Goal: Task Accomplishment & Management: Use online tool/utility

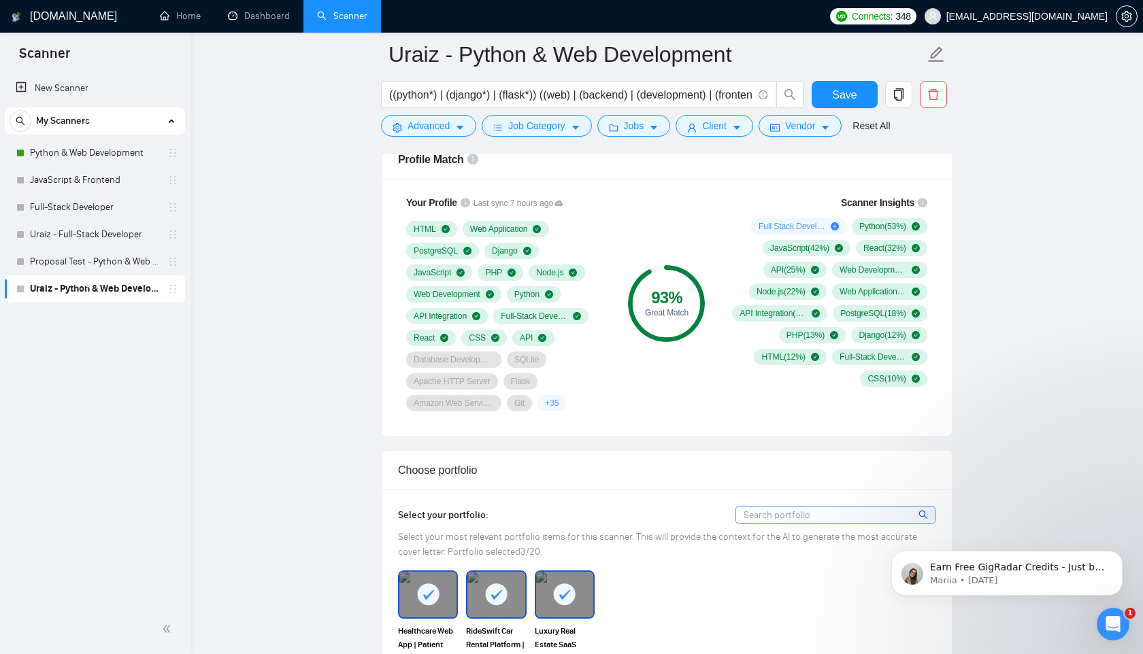
scroll to position [1067, 0]
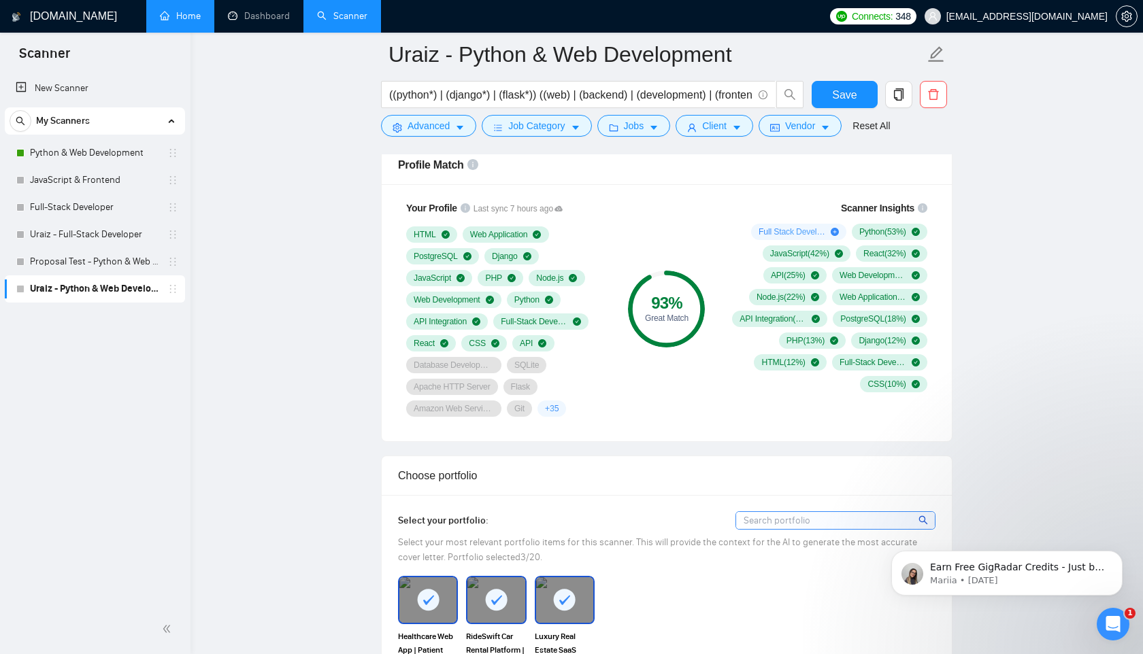
click at [188, 20] on link "Home" at bounding box center [180, 16] width 41 height 12
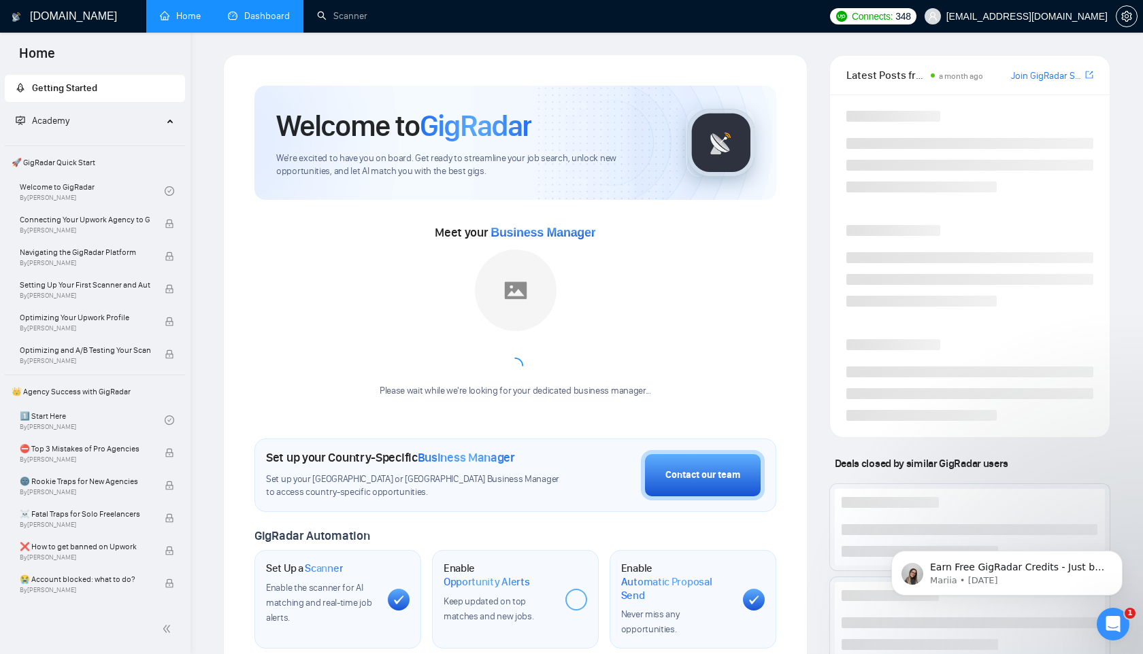
click at [281, 11] on link "Dashboard" at bounding box center [259, 16] width 62 height 12
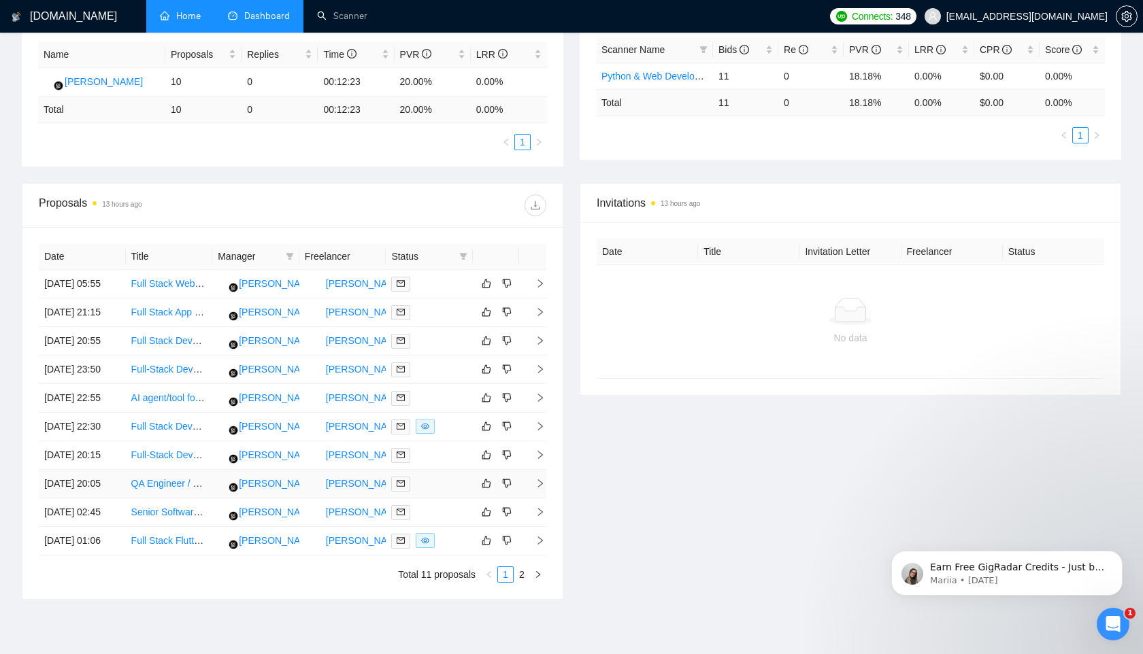
scroll to position [347, 0]
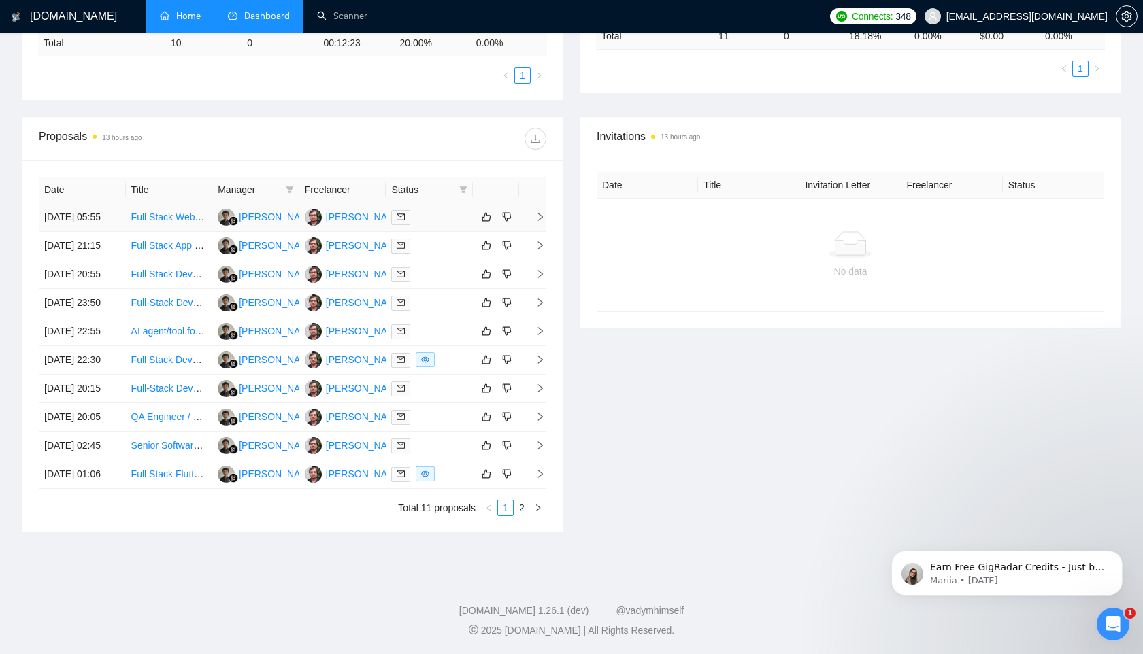
click at [58, 208] on td "[DATE] 05:55" at bounding box center [82, 217] width 87 height 29
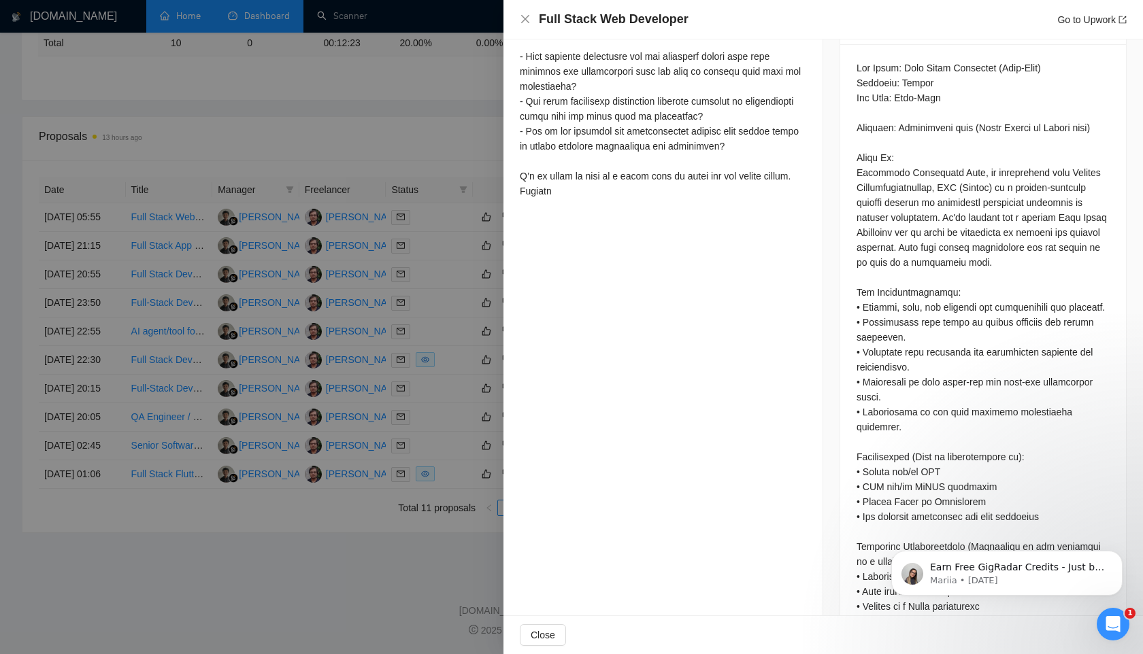
scroll to position [633, 0]
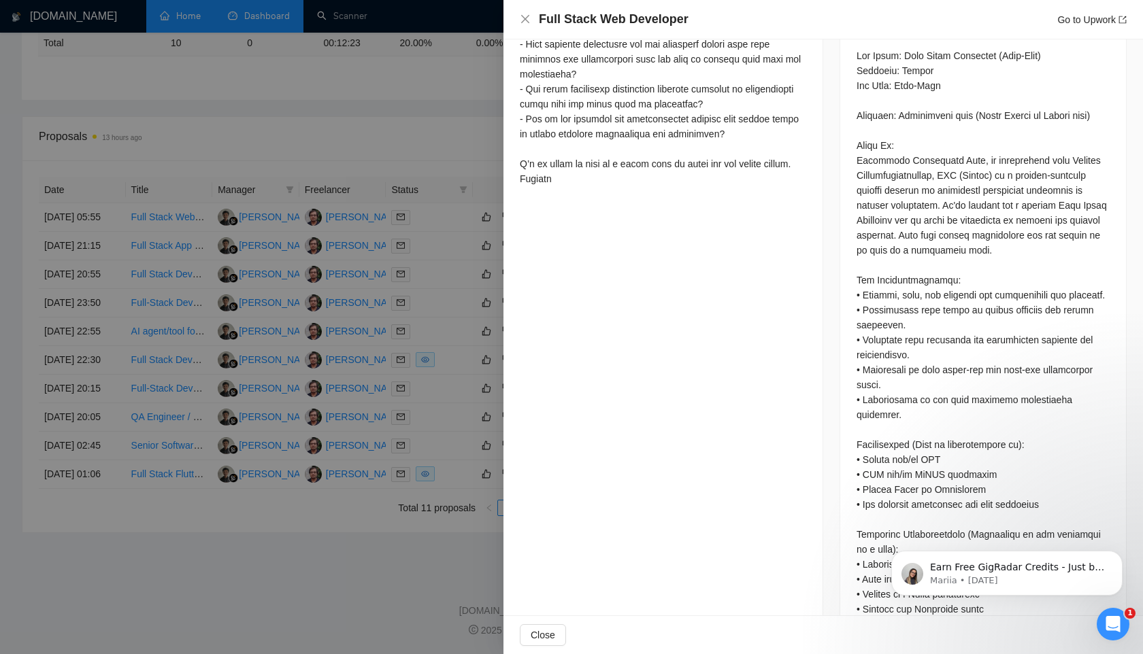
click at [444, 47] on div at bounding box center [571, 327] width 1143 height 654
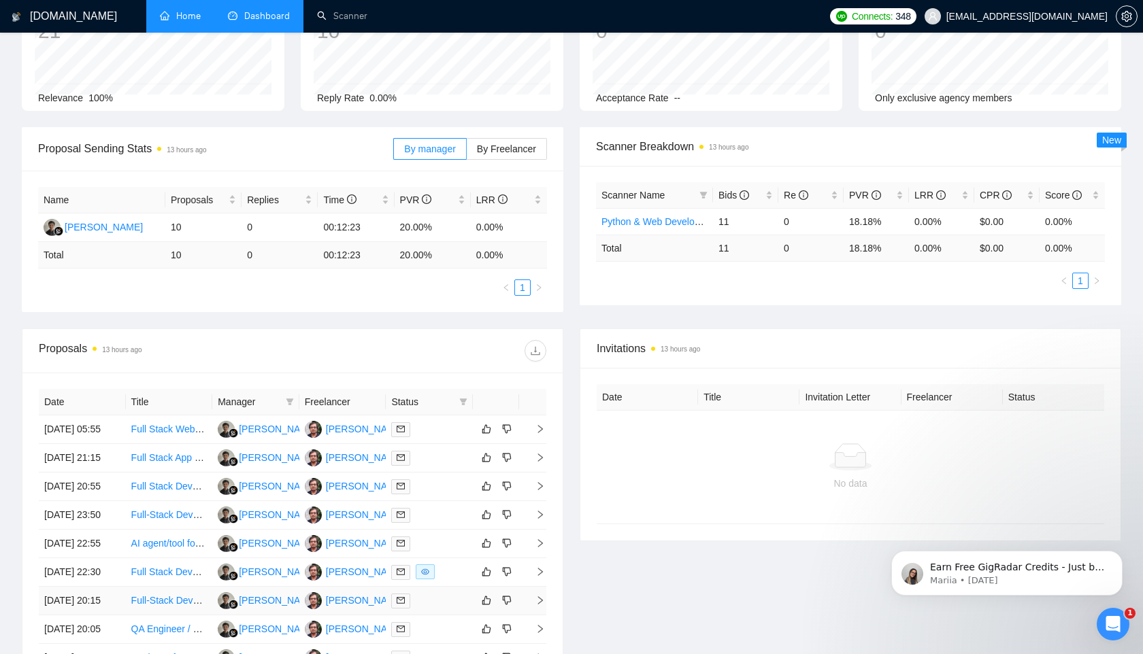
scroll to position [0, 0]
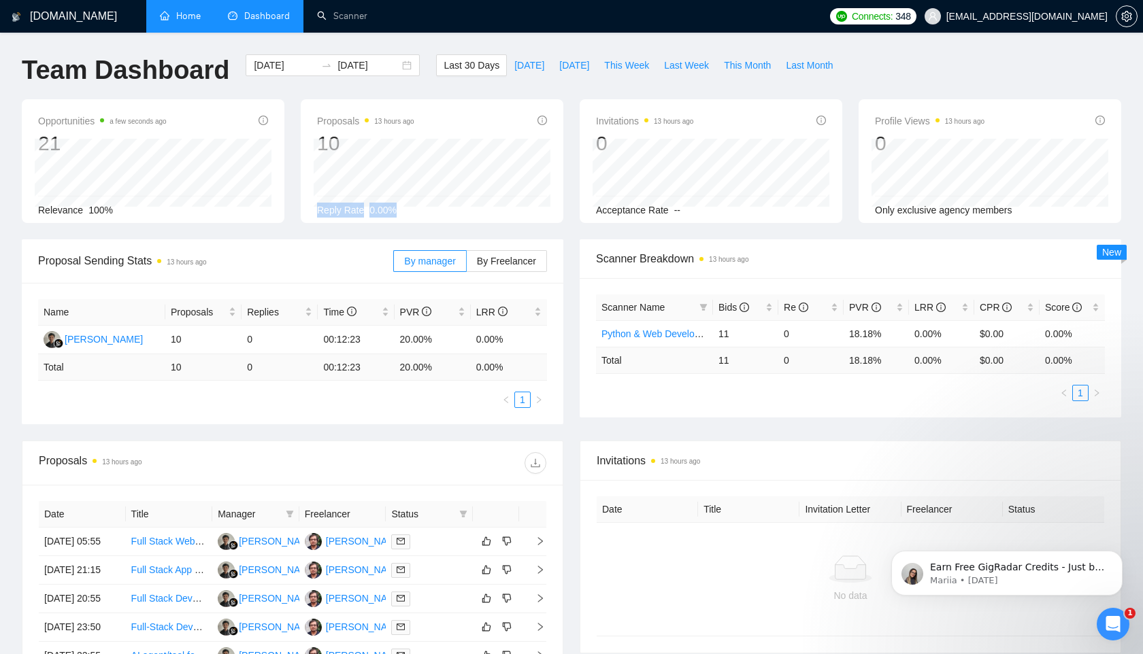
drag, startPoint x: 319, startPoint y: 210, endPoint x: 457, endPoint y: 212, distance: 138.1
click at [457, 212] on div "Reply Rate 0.00%" at bounding box center [432, 210] width 230 height 15
click at [354, 283] on div "Name Proposals Replies Time PVR LRR [PERSON_NAME] 10 0 00:12:23 20.00% 0.00% To…" at bounding box center [293, 354] width 542 height 142
click at [170, 22] on link "Home" at bounding box center [180, 16] width 41 height 12
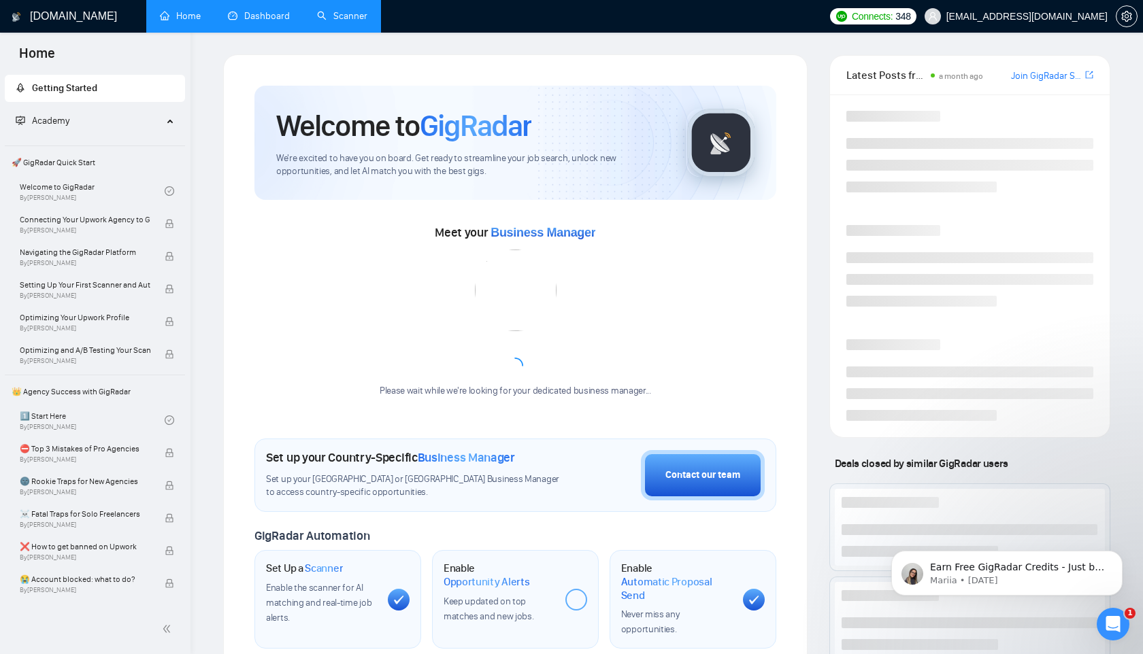
click at [344, 14] on link "Scanner" at bounding box center [342, 16] width 50 height 12
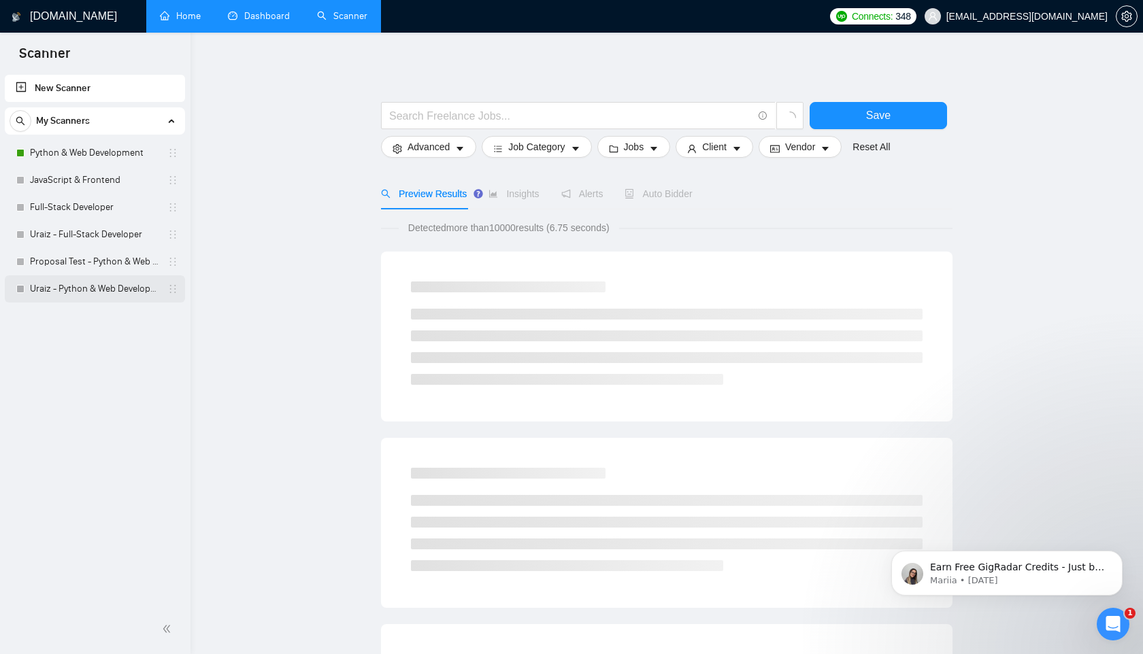
click at [55, 285] on link "Uraiz - Python & Web Development" at bounding box center [94, 289] width 129 height 27
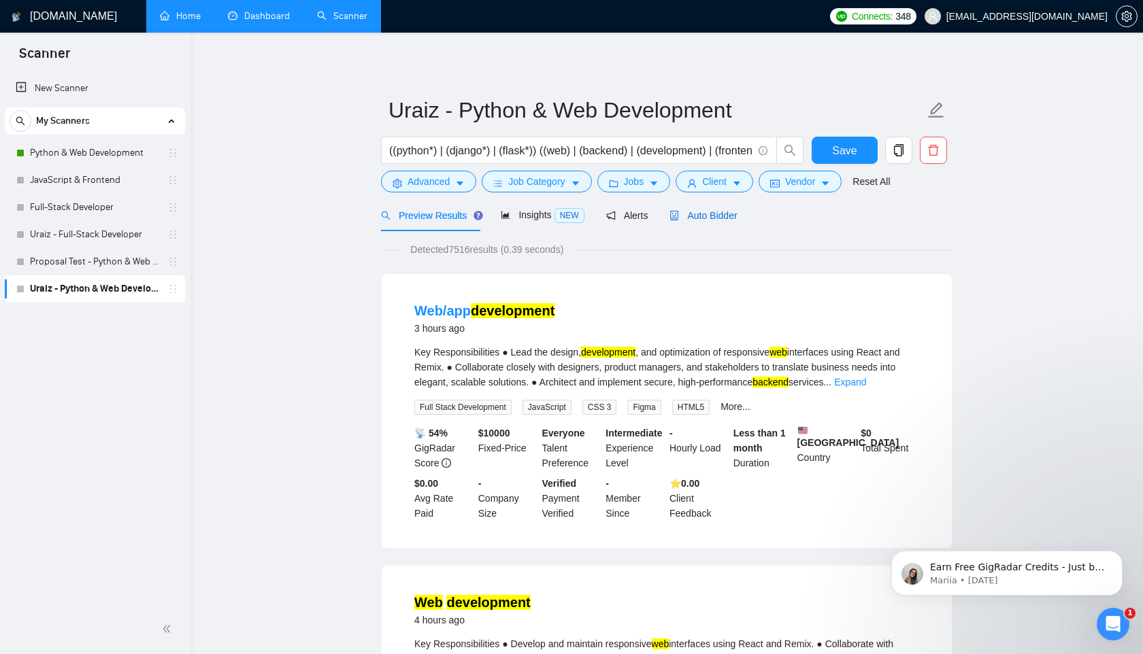
click at [691, 214] on span "Auto Bidder" at bounding box center [702, 215] width 67 height 11
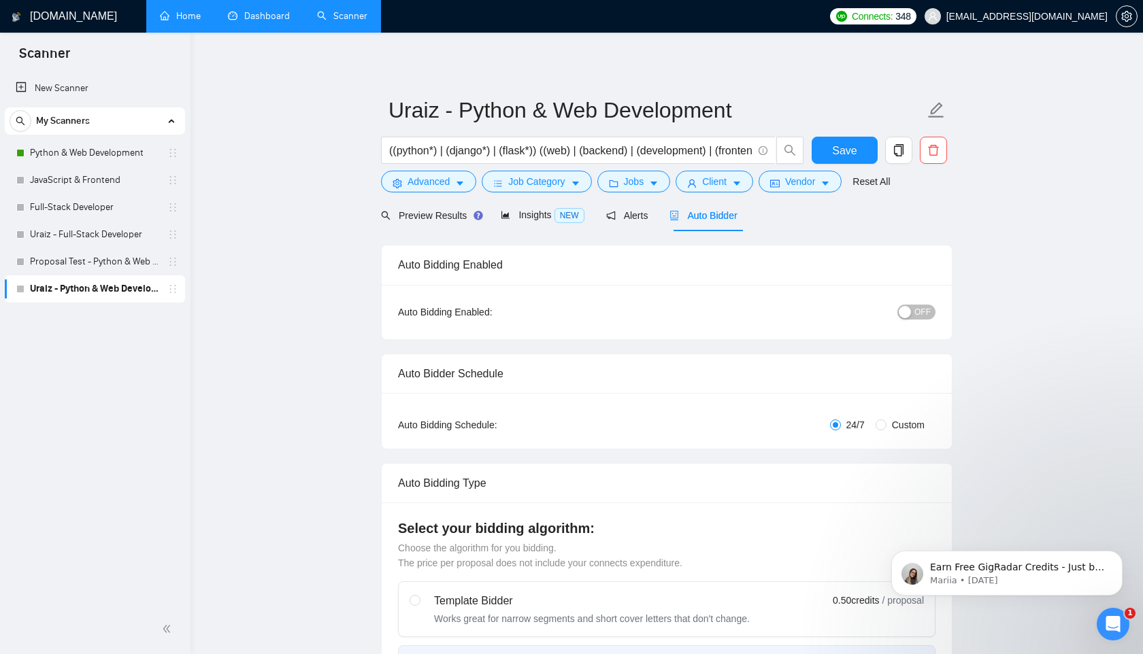
radio input "false"
radio input "true"
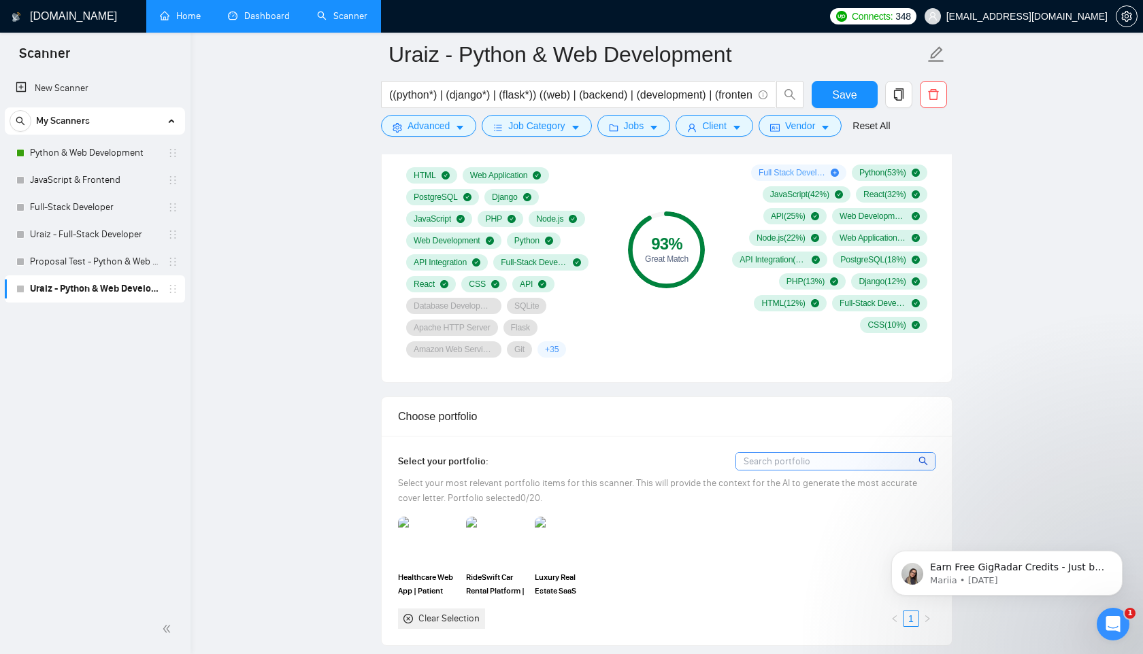
scroll to position [1202, 0]
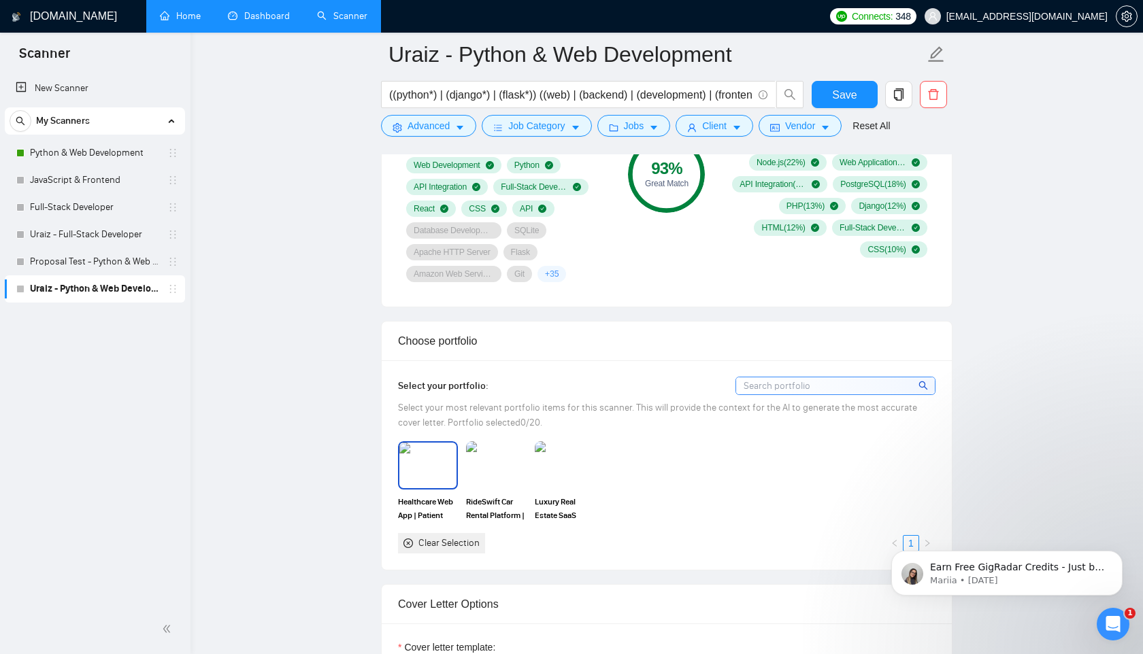
click at [435, 474] on img at bounding box center [427, 465] width 57 height 45
click at [477, 474] on img at bounding box center [495, 465] width 57 height 45
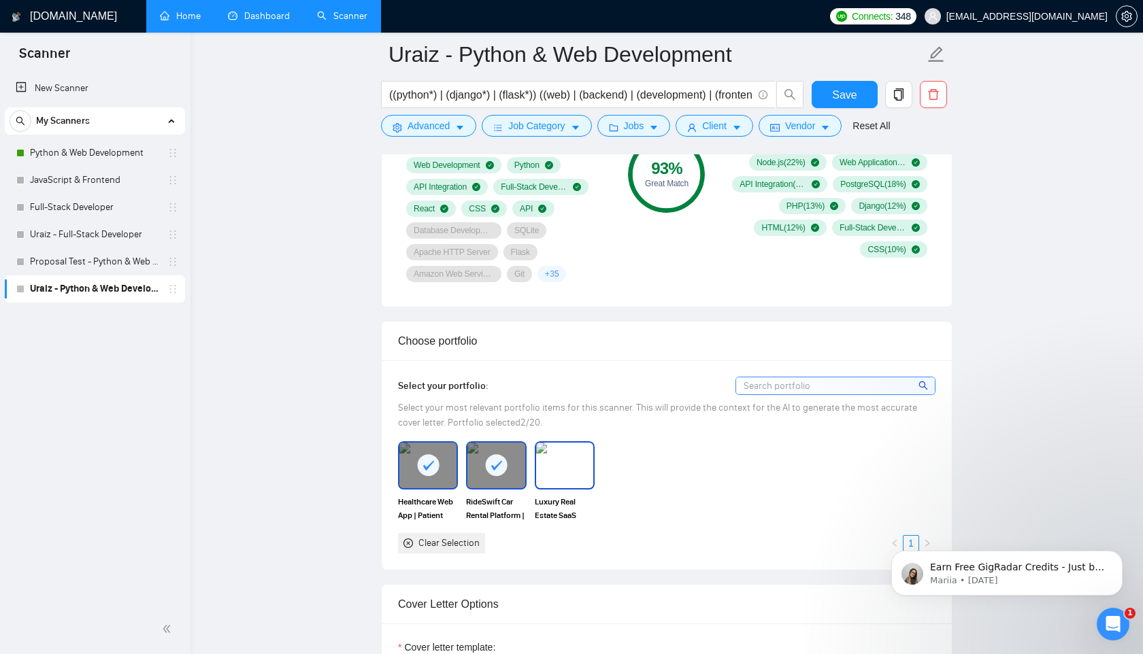
click at [588, 466] on img at bounding box center [564, 465] width 57 height 45
click at [413, 458] on div at bounding box center [427, 465] width 57 height 45
click at [491, 459] on rect at bounding box center [497, 465] width 22 height 22
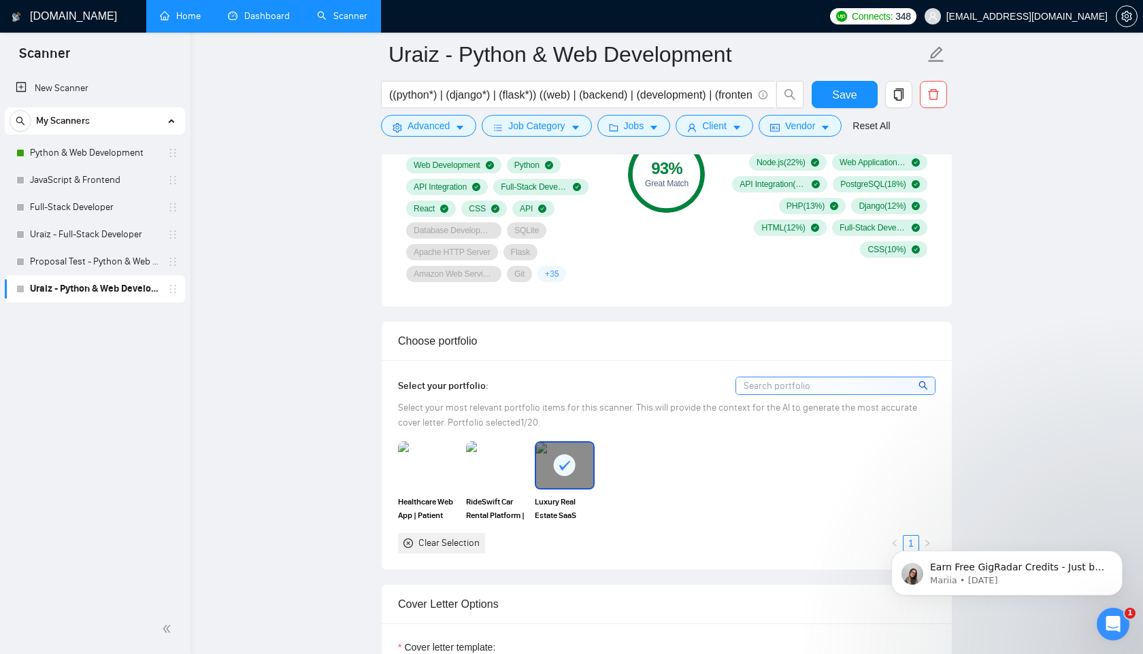
click at [584, 459] on div at bounding box center [564, 465] width 57 height 45
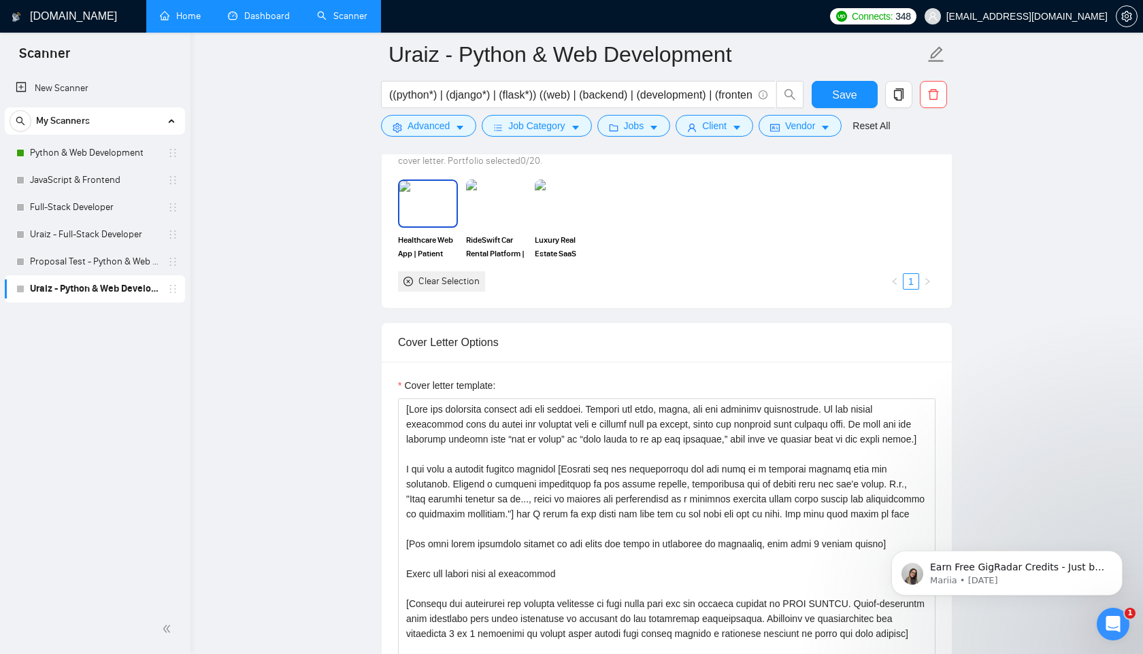
click at [415, 193] on img at bounding box center [427, 203] width 57 height 45
click at [496, 205] on img at bounding box center [495, 203] width 57 height 45
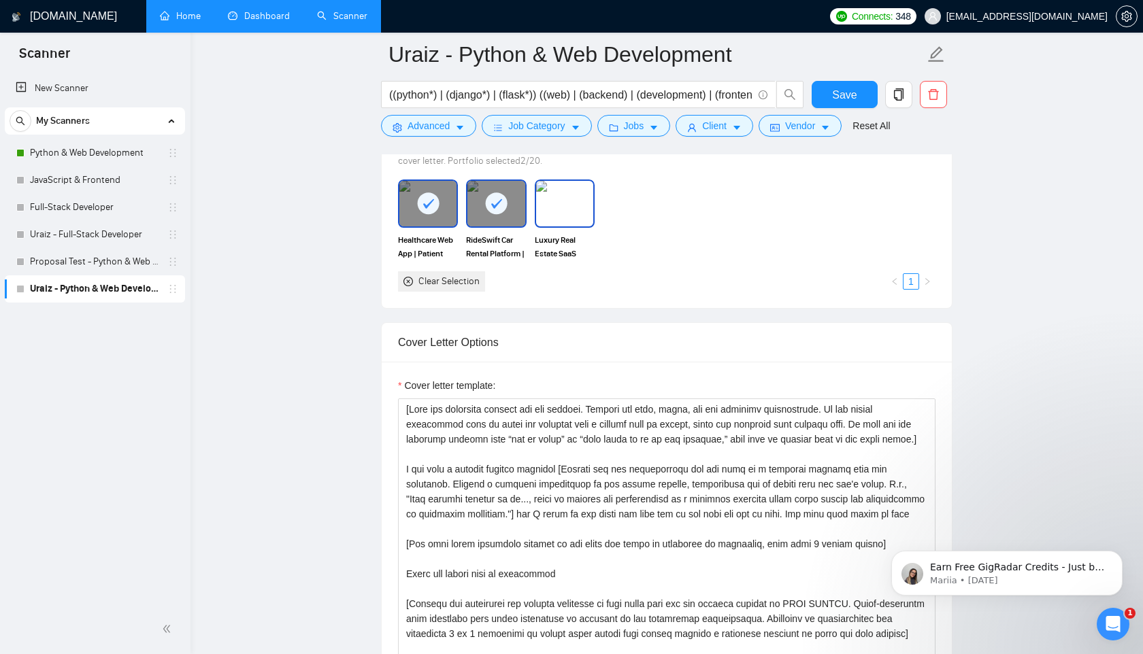
click at [595, 208] on div "Luxury Real Estate SaaS Platform | Django, React.js, AWS" at bounding box center [565, 220] width 68 height 80
click at [561, 193] on img at bounding box center [564, 203] width 57 height 45
click at [841, 101] on span "Save" at bounding box center [844, 94] width 24 height 17
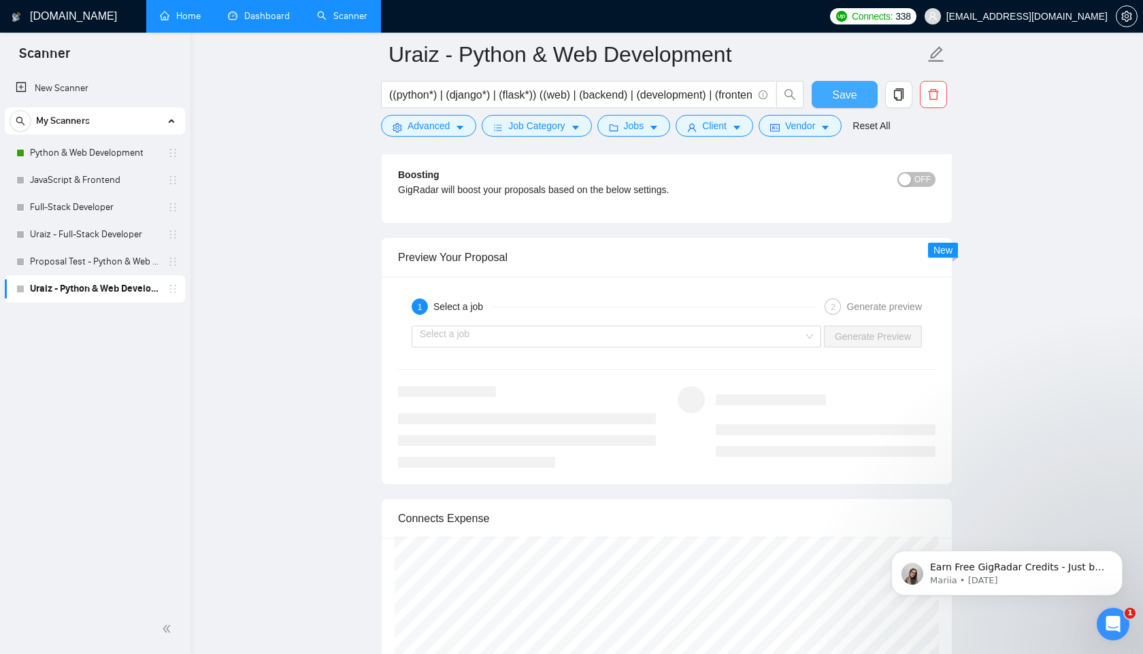
scroll to position [2773, 0]
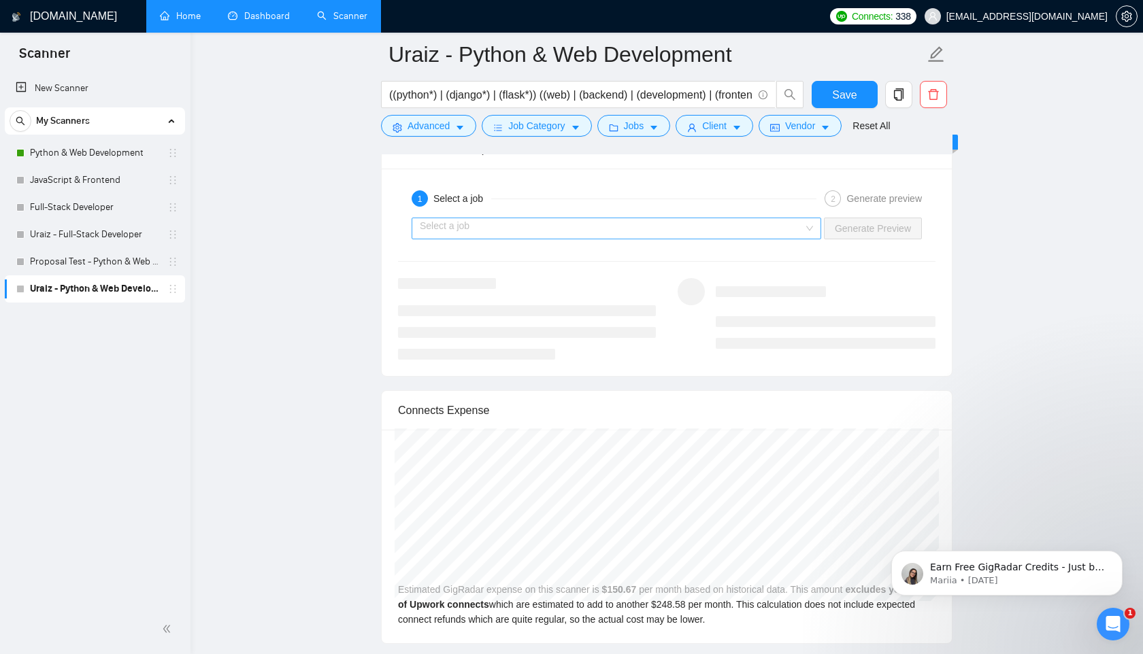
click at [652, 229] on input "search" at bounding box center [612, 228] width 384 height 20
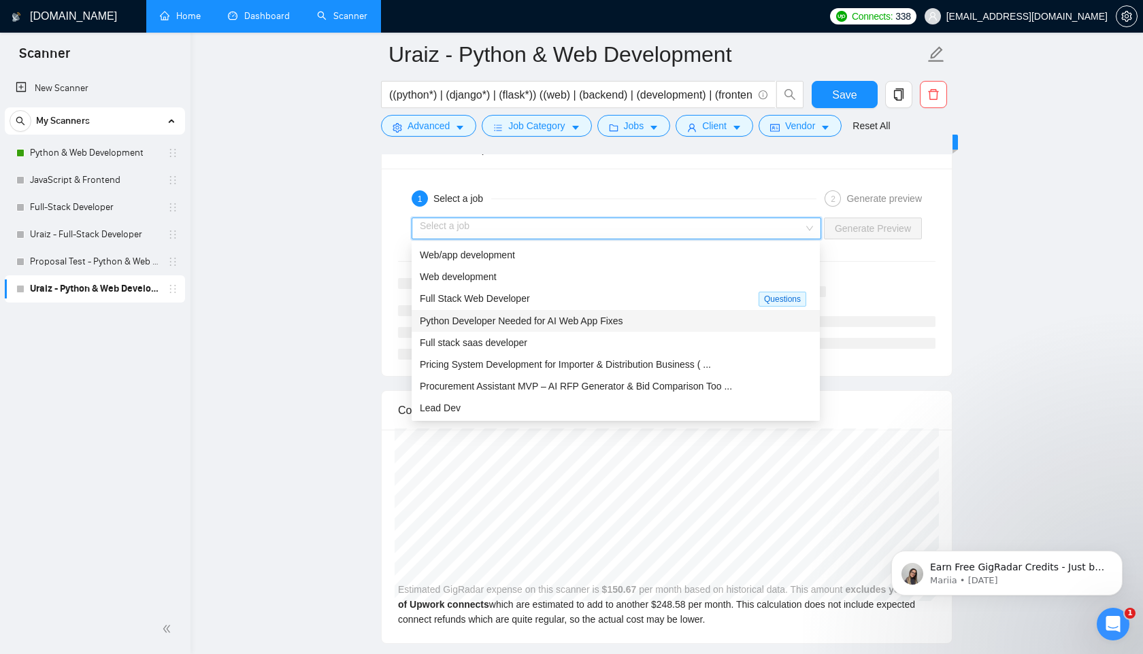
click at [580, 325] on span "Python Developer Needed for AI Web App Fixes" at bounding box center [521, 321] width 203 height 11
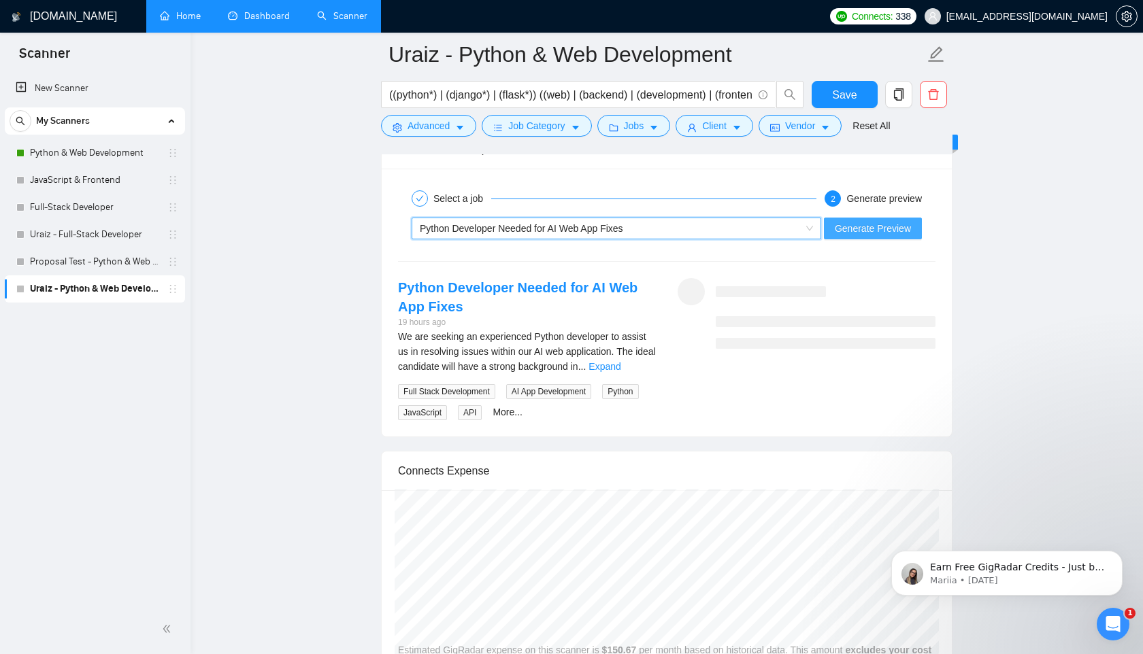
click at [881, 223] on span "Generate Preview" at bounding box center [873, 228] width 76 height 15
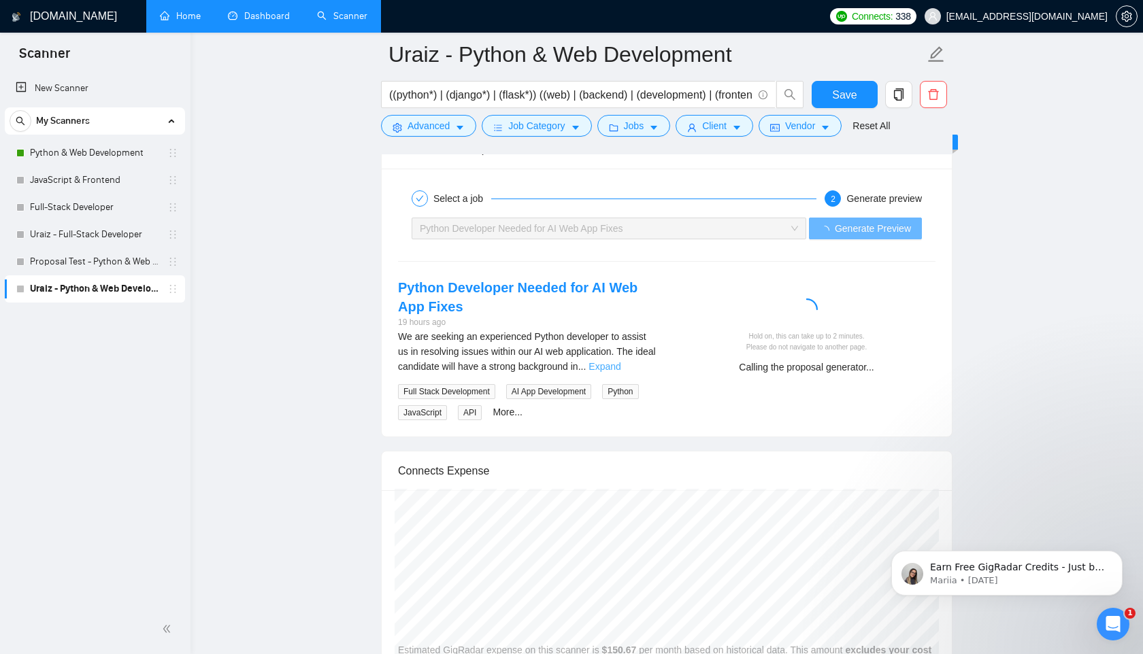
click at [620, 369] on link "Expand" at bounding box center [604, 366] width 32 height 11
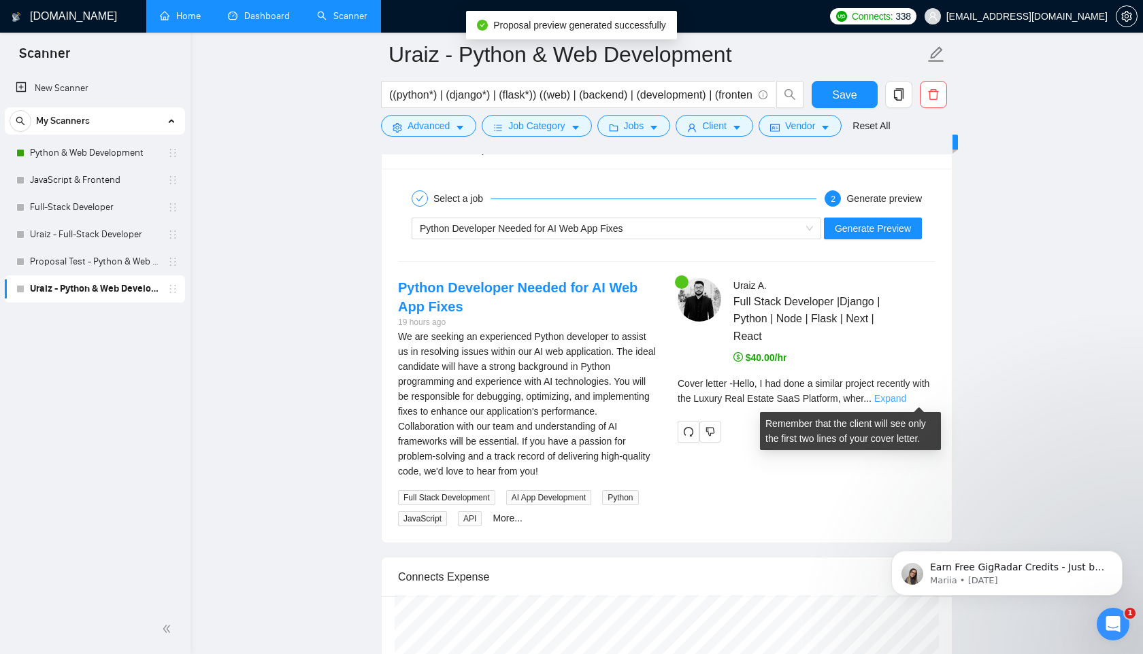
click at [906, 395] on link "Expand" at bounding box center [890, 398] width 32 height 11
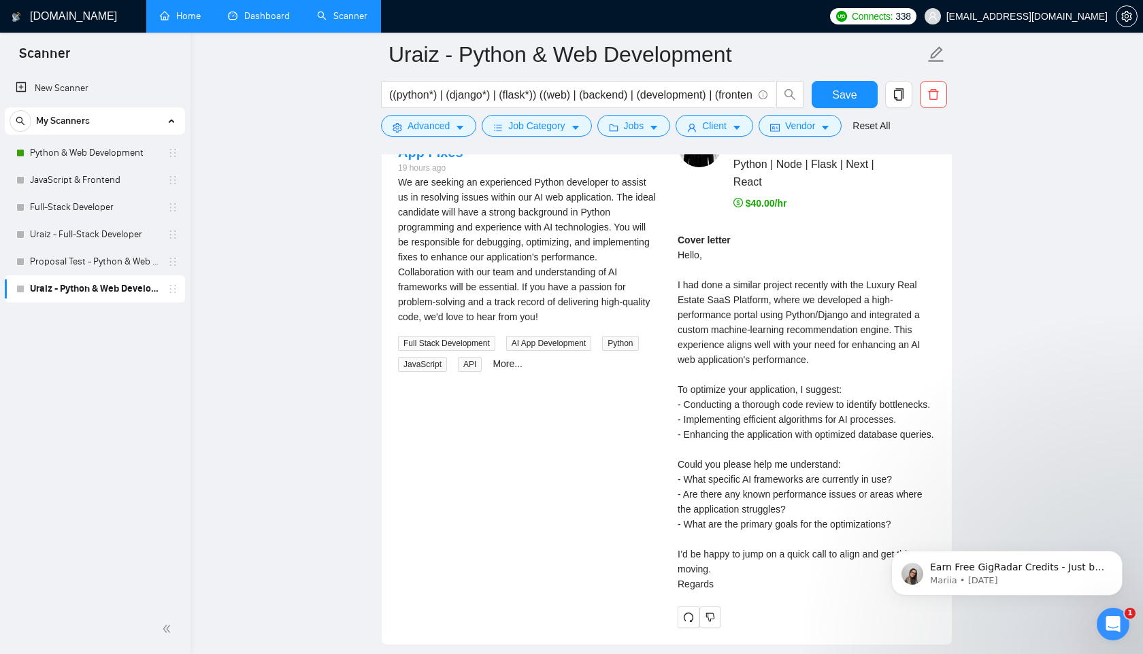
scroll to position [2928, 0]
click at [746, 399] on div "Cover letter Hello, I had done a similar project recently with the Luxury Real …" at bounding box center [807, 411] width 258 height 359
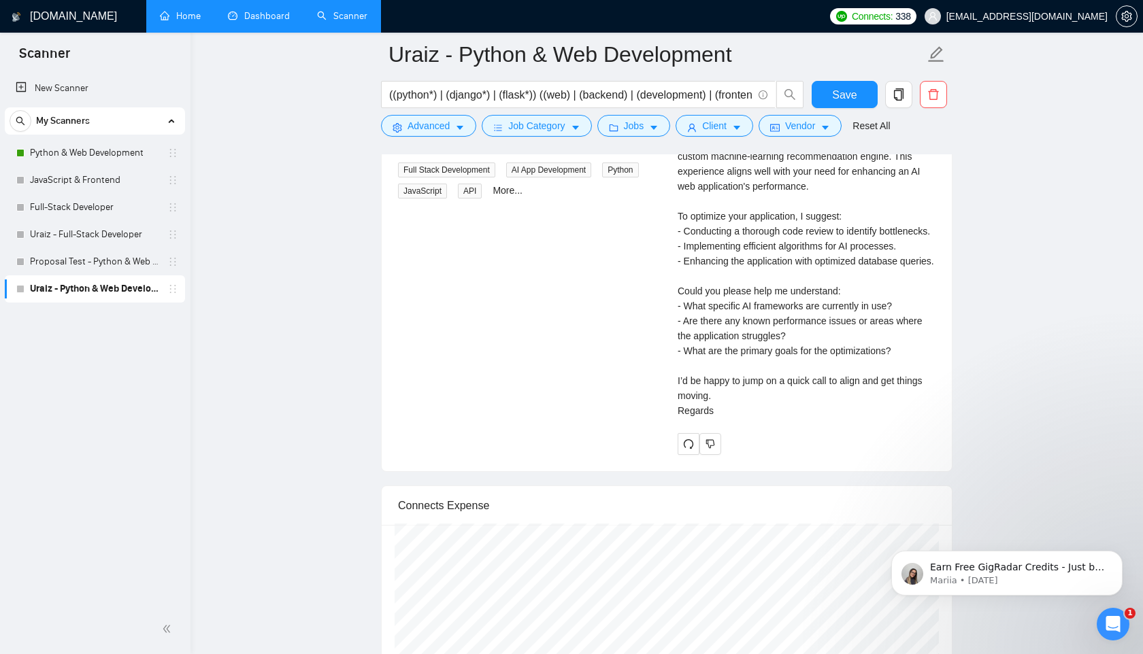
scroll to position [3093, 0]
